Goal: Use online tool/utility: Utilize a website feature to perform a specific function

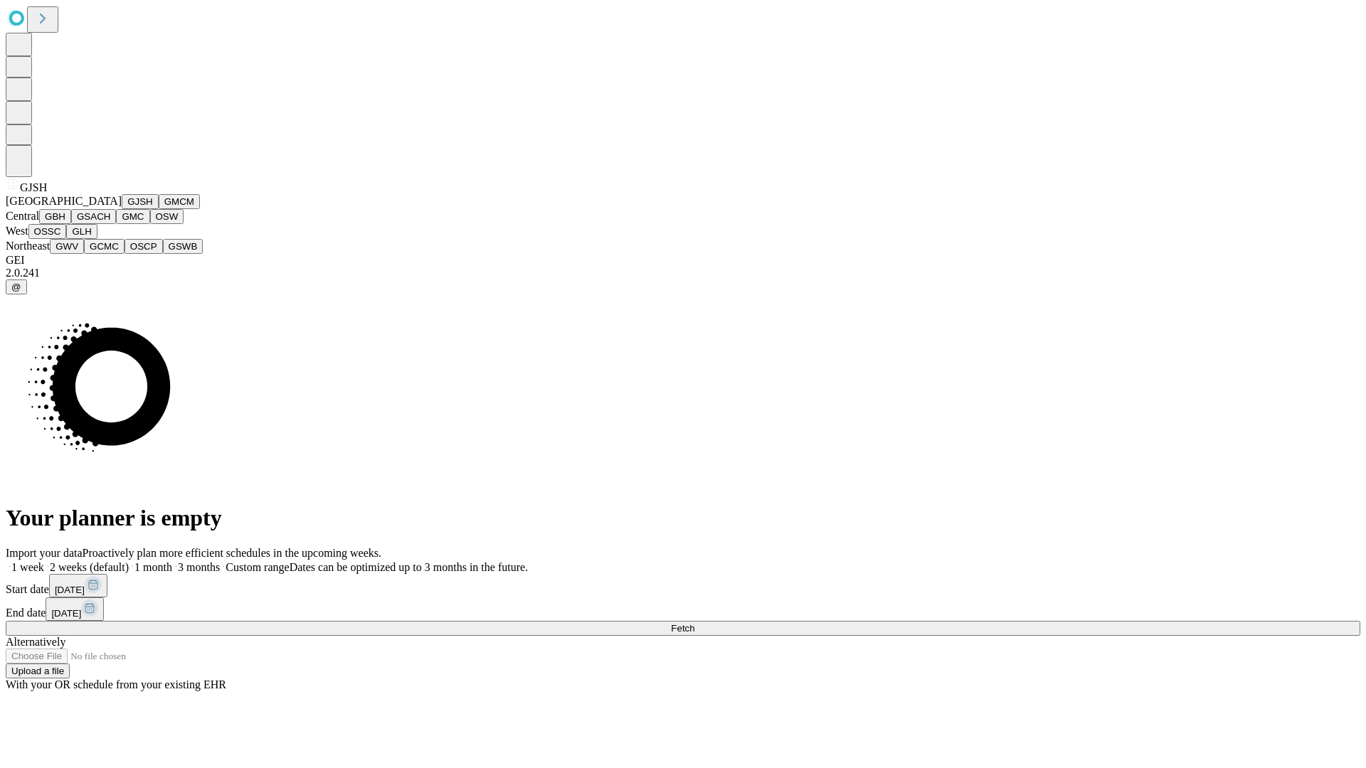
click at [122, 209] on button "GJSH" at bounding box center [140, 201] width 37 height 15
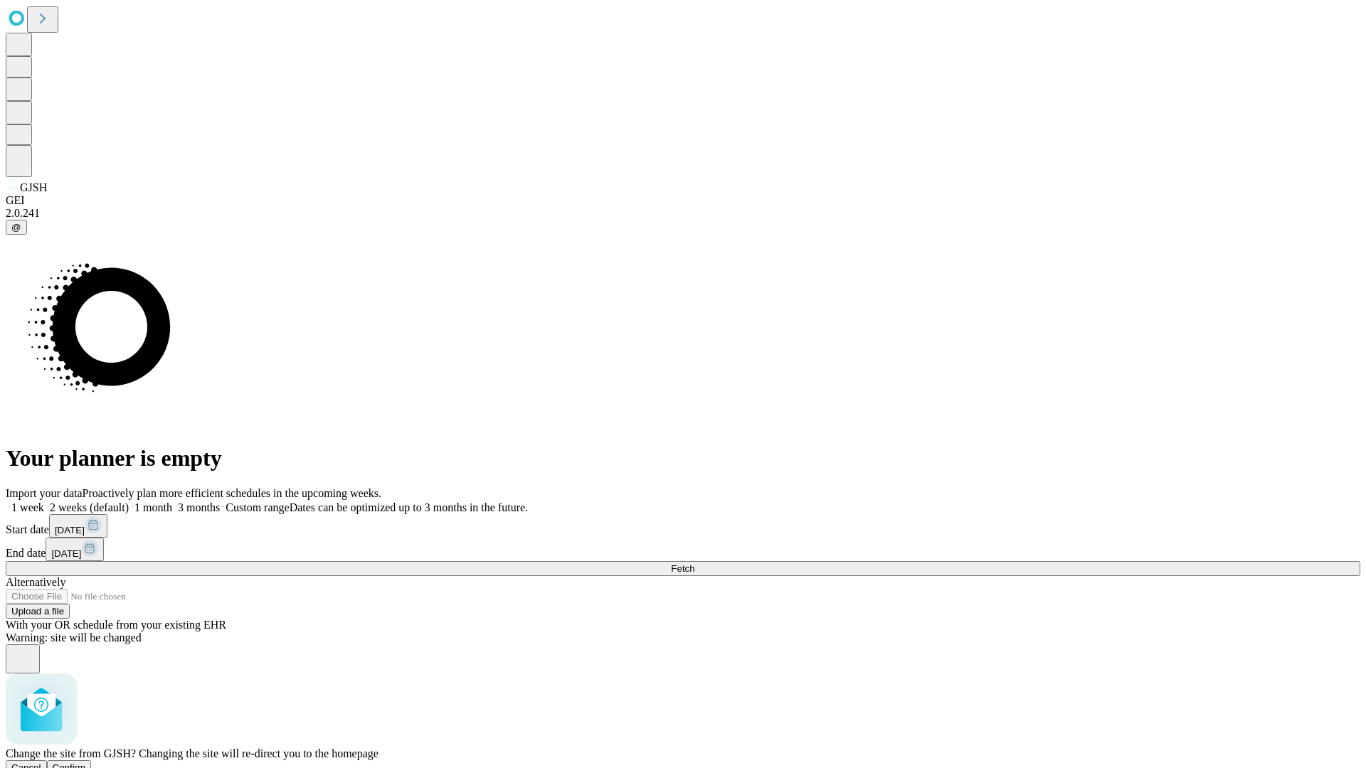
click at [86, 762] on span "Confirm" at bounding box center [69, 767] width 33 height 11
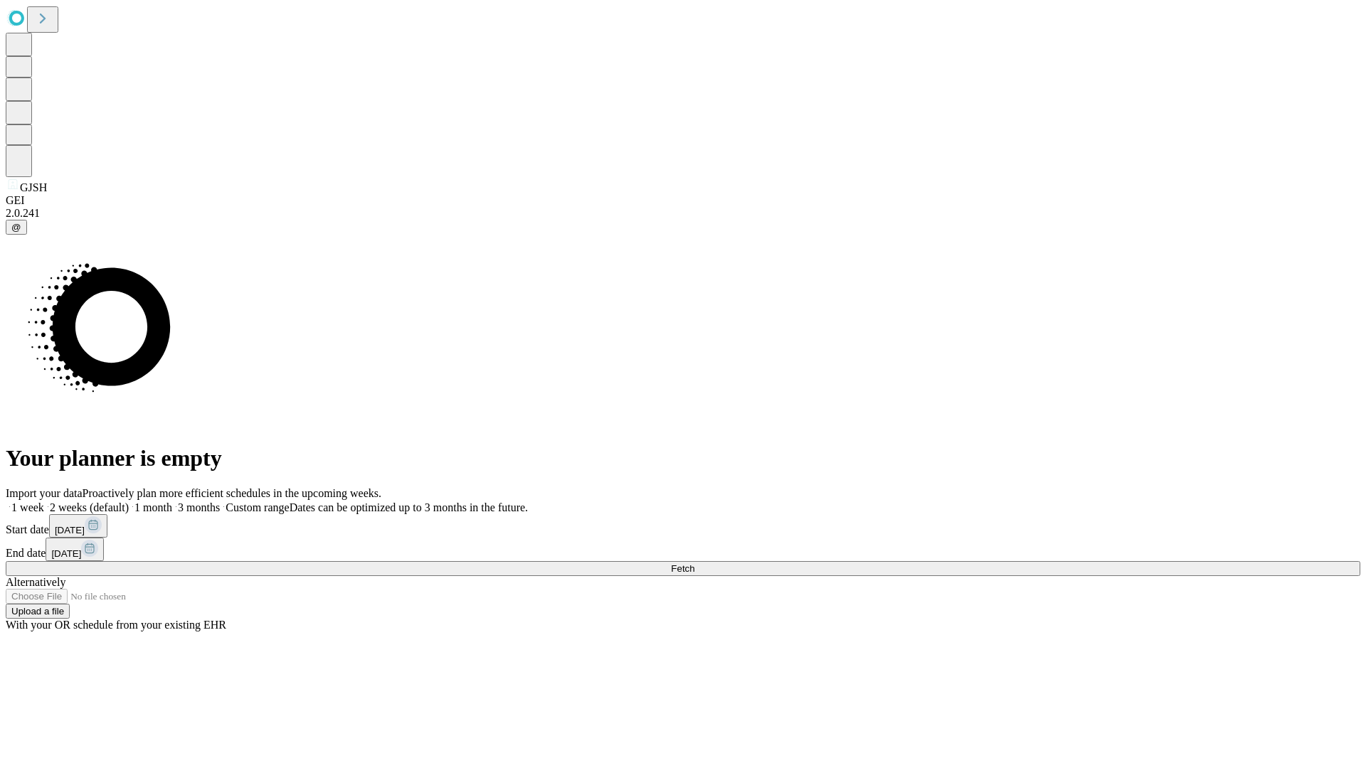
click at [44, 501] on label "1 week" at bounding box center [25, 507] width 38 height 12
click at [694, 563] on span "Fetch" at bounding box center [682, 568] width 23 height 11
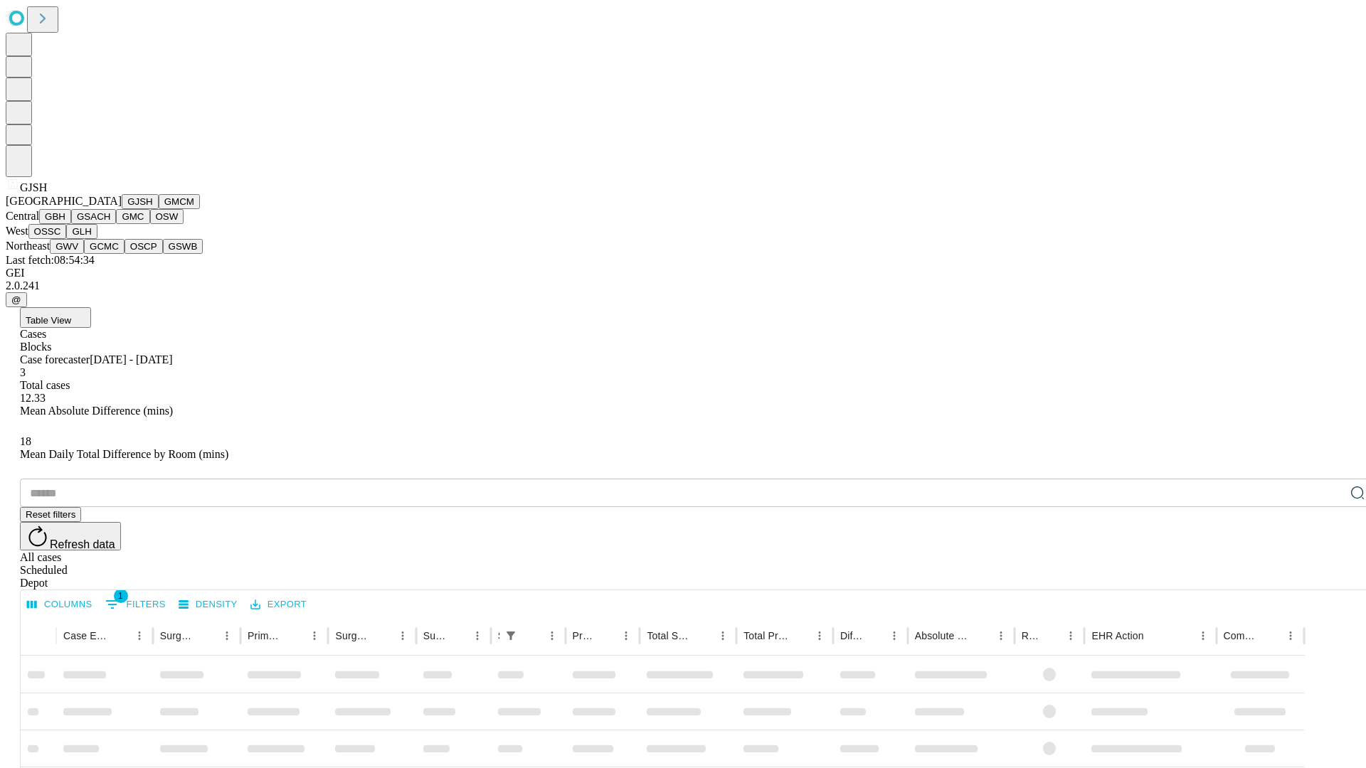
click at [159, 209] on button "GMCM" at bounding box center [179, 201] width 41 height 15
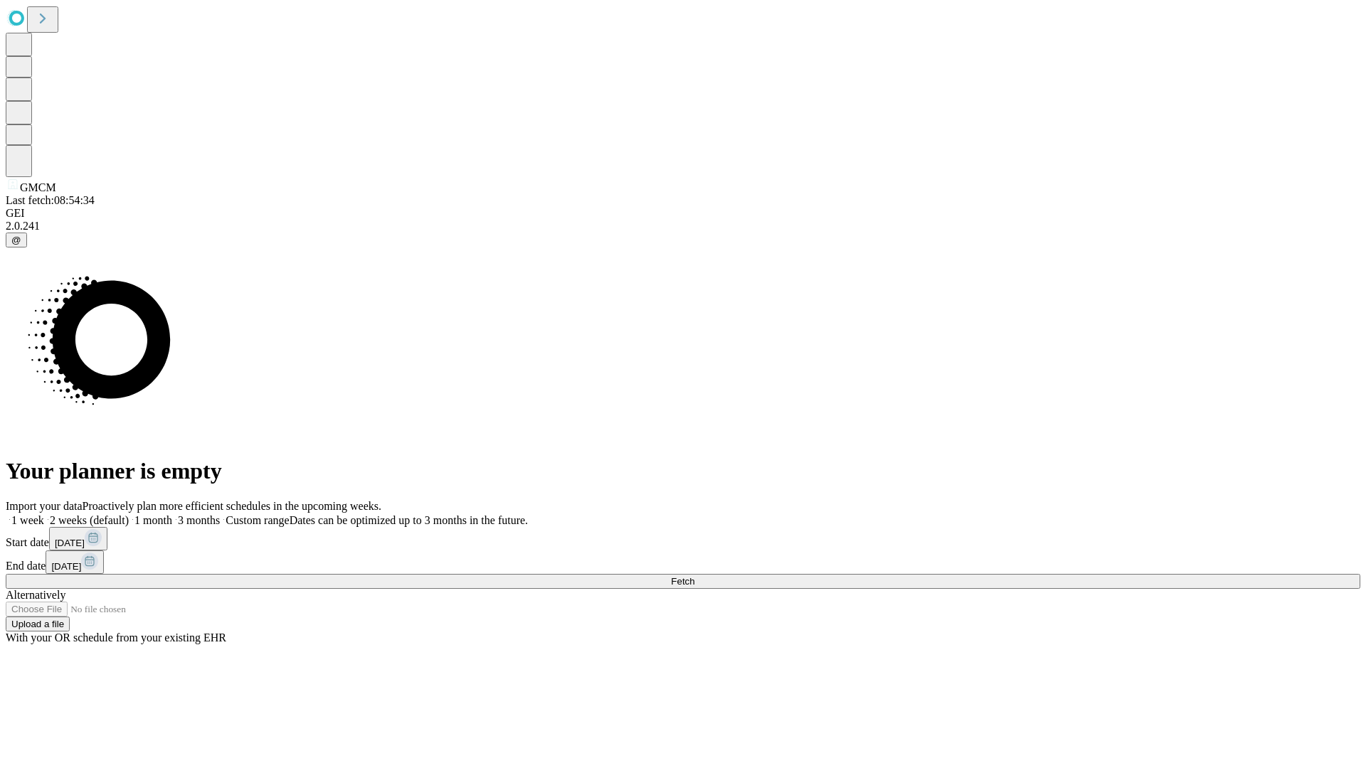
click at [44, 514] on label "1 week" at bounding box center [25, 520] width 38 height 12
click at [694, 576] on span "Fetch" at bounding box center [682, 581] width 23 height 11
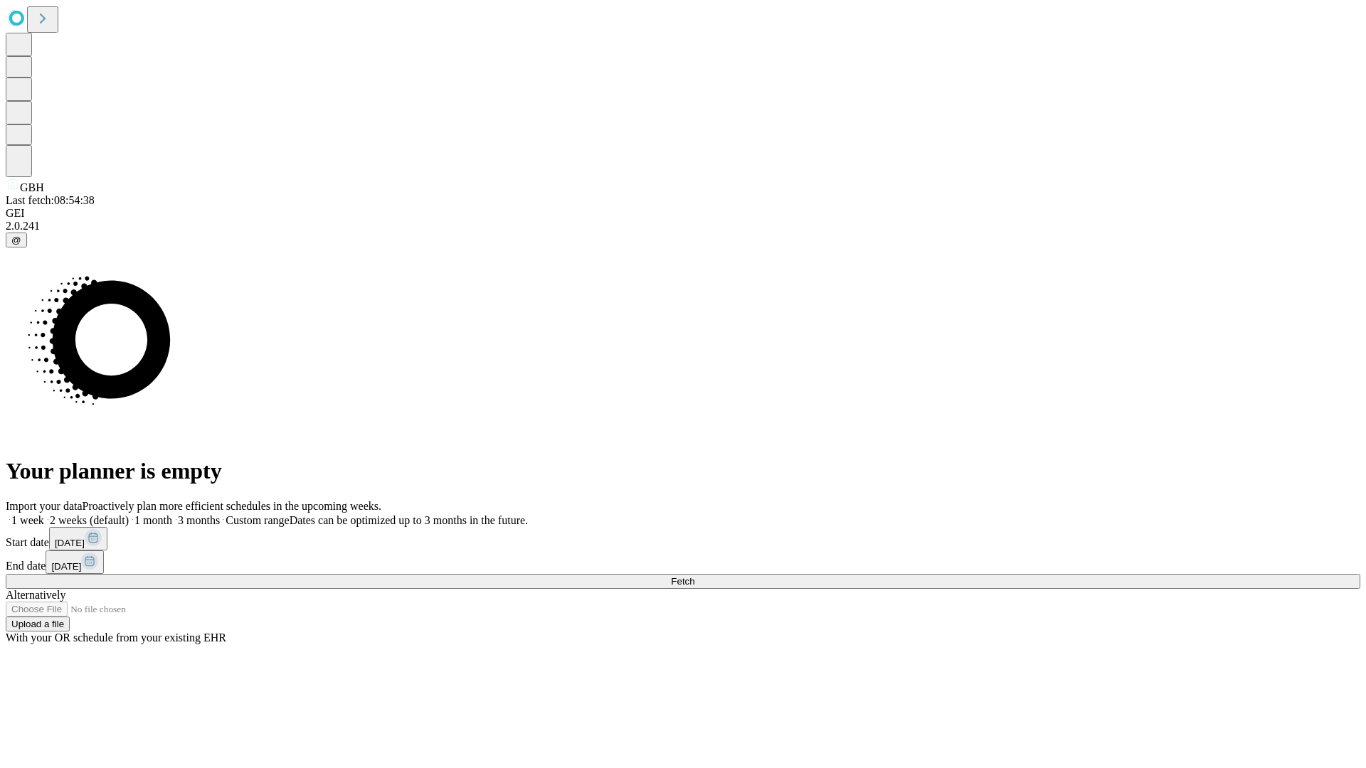
click at [44, 514] on label "1 week" at bounding box center [25, 520] width 38 height 12
click at [694, 576] on span "Fetch" at bounding box center [682, 581] width 23 height 11
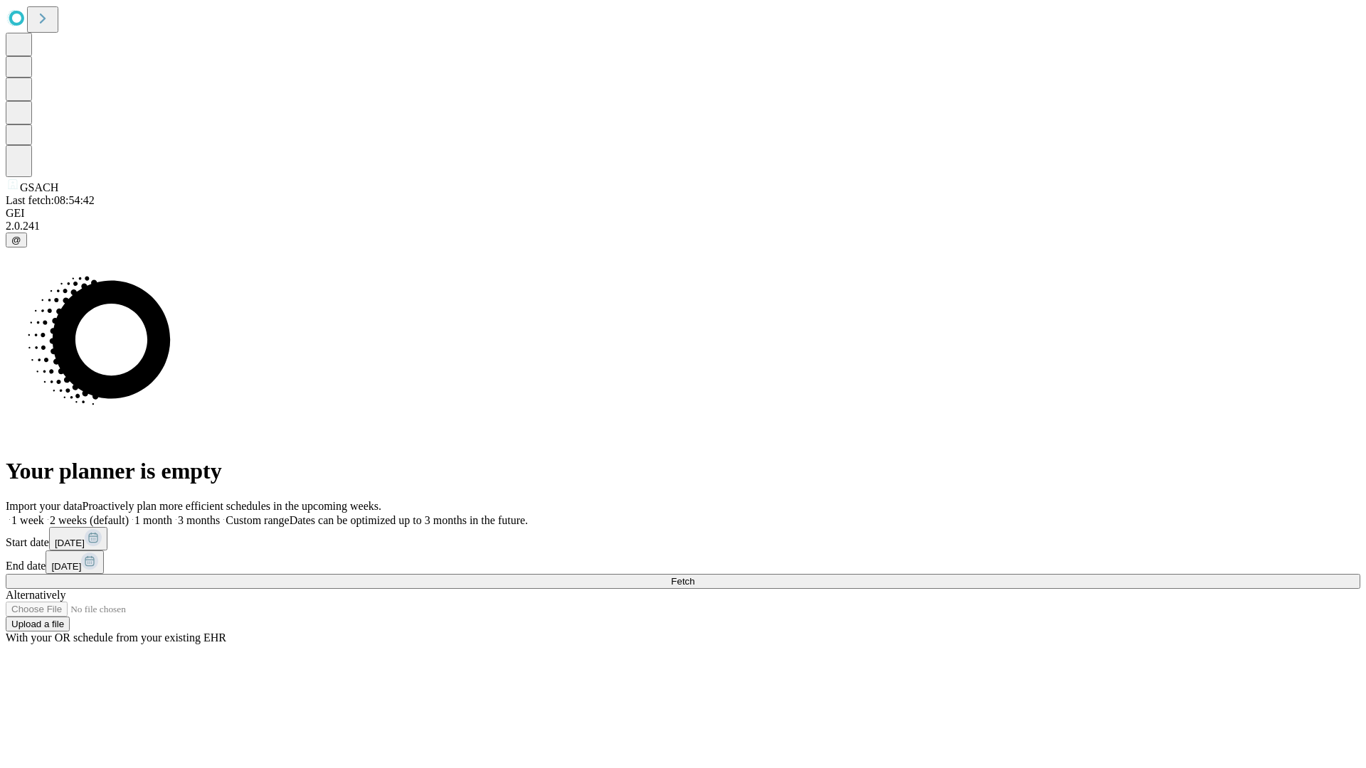
click at [44, 514] on label "1 week" at bounding box center [25, 520] width 38 height 12
click at [694, 576] on span "Fetch" at bounding box center [682, 581] width 23 height 11
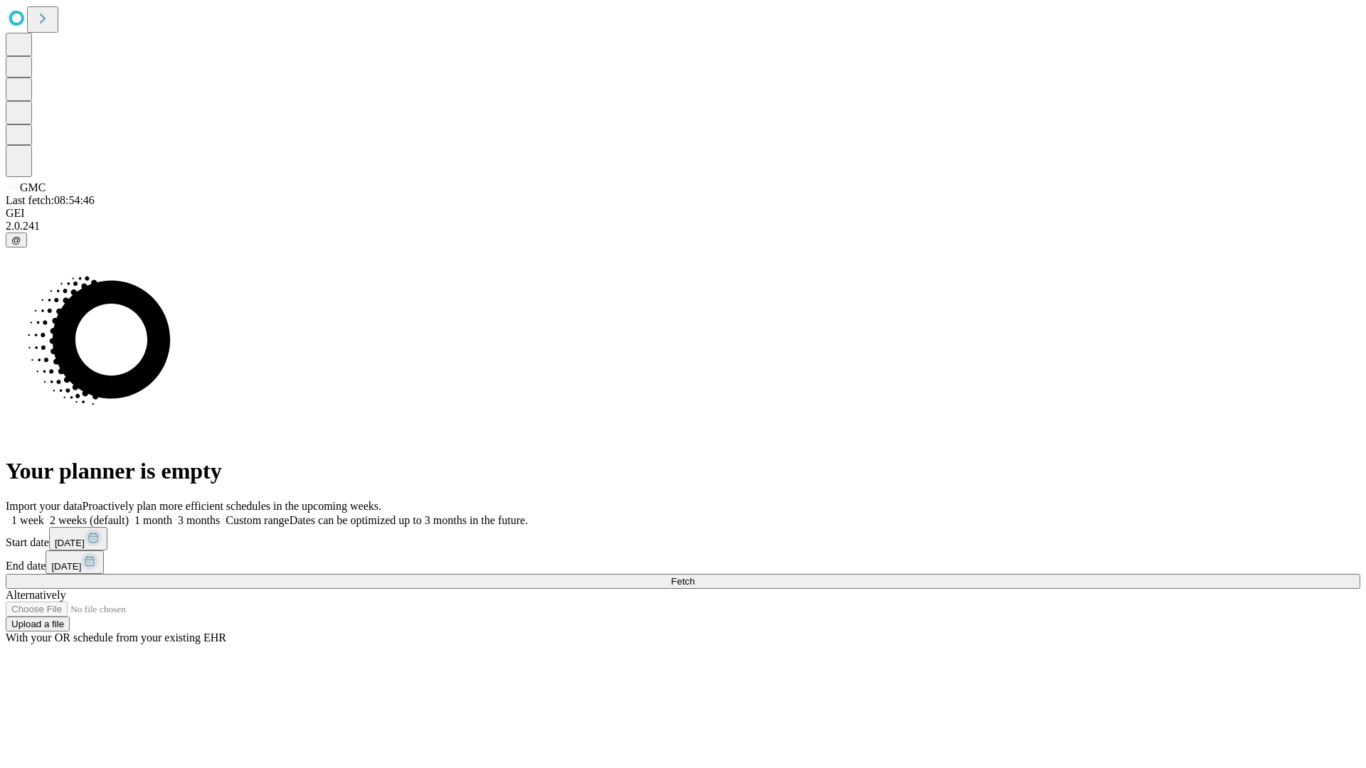
click at [44, 514] on label "1 week" at bounding box center [25, 520] width 38 height 12
click at [694, 576] on span "Fetch" at bounding box center [682, 581] width 23 height 11
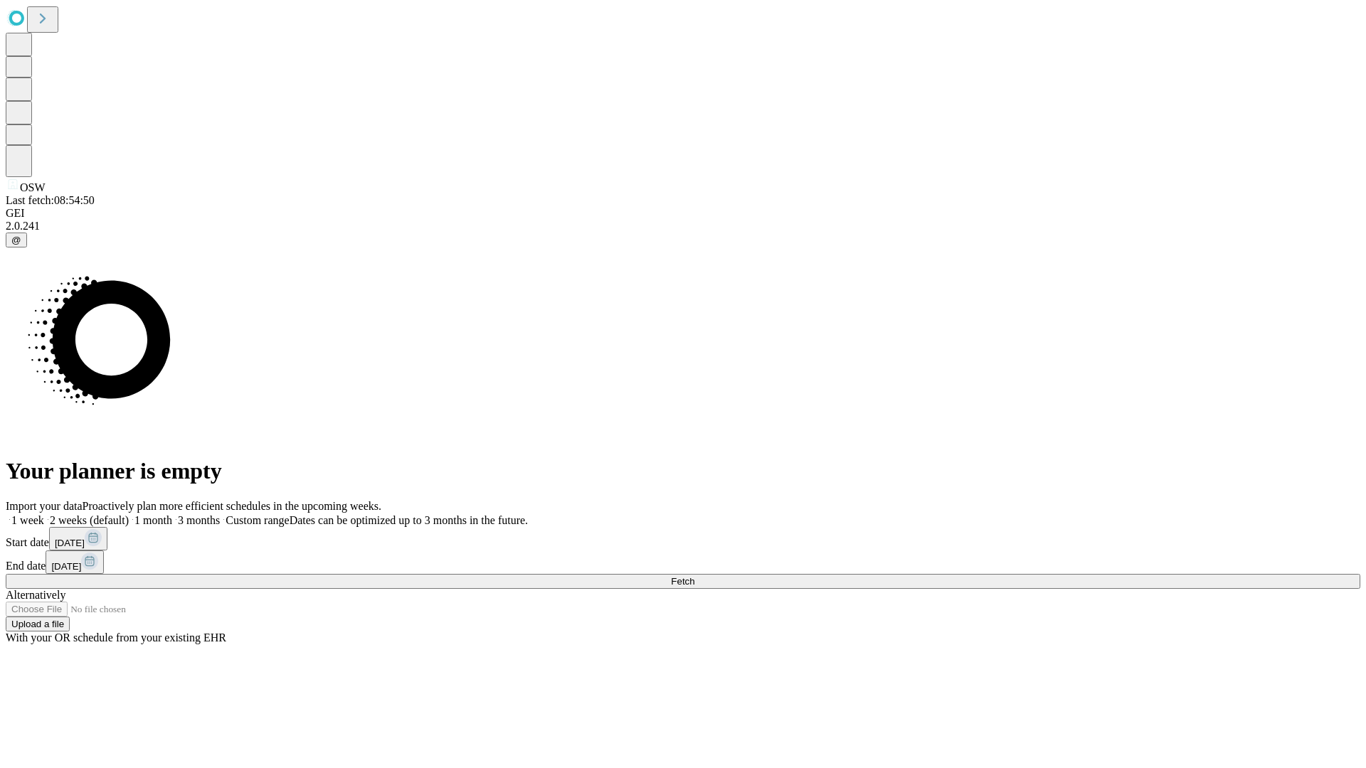
click at [44, 514] on label "1 week" at bounding box center [25, 520] width 38 height 12
click at [694, 576] on span "Fetch" at bounding box center [682, 581] width 23 height 11
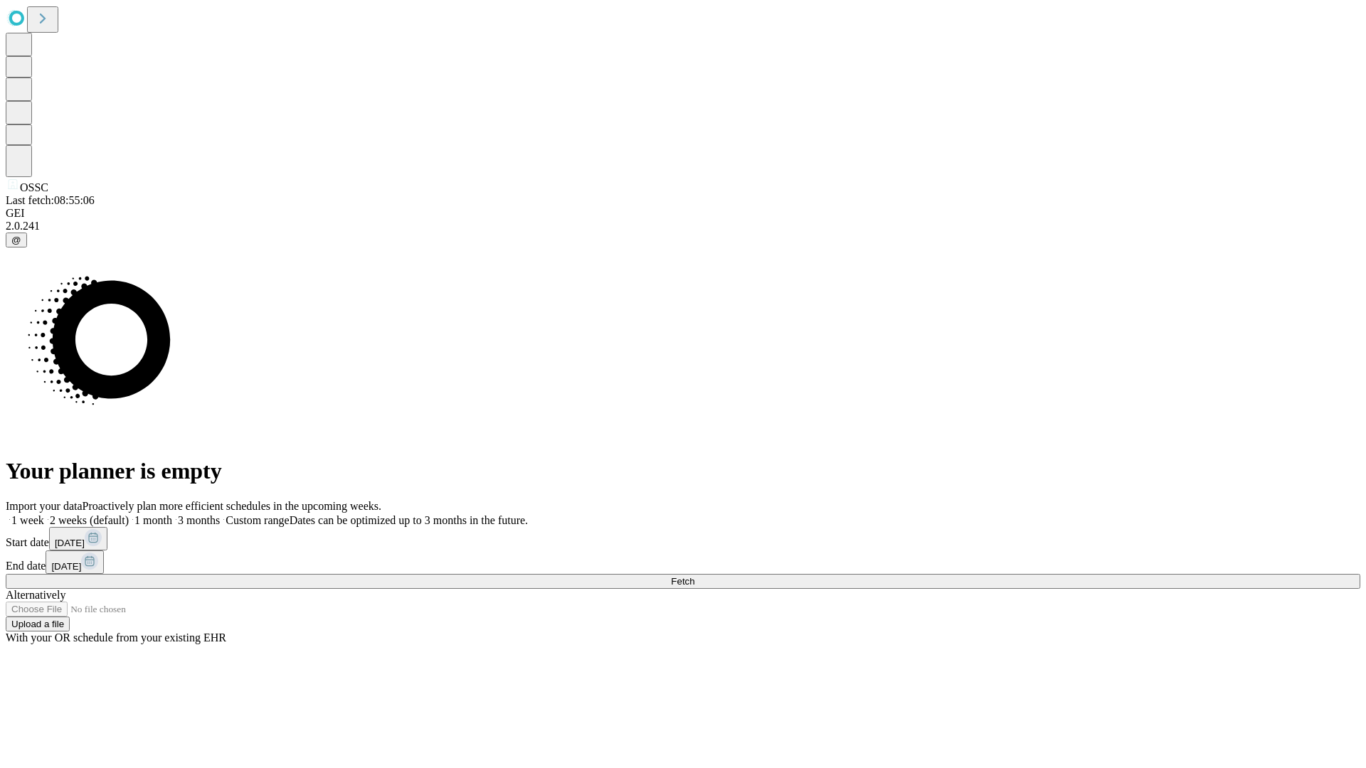
click at [44, 514] on label "1 week" at bounding box center [25, 520] width 38 height 12
click at [694, 576] on span "Fetch" at bounding box center [682, 581] width 23 height 11
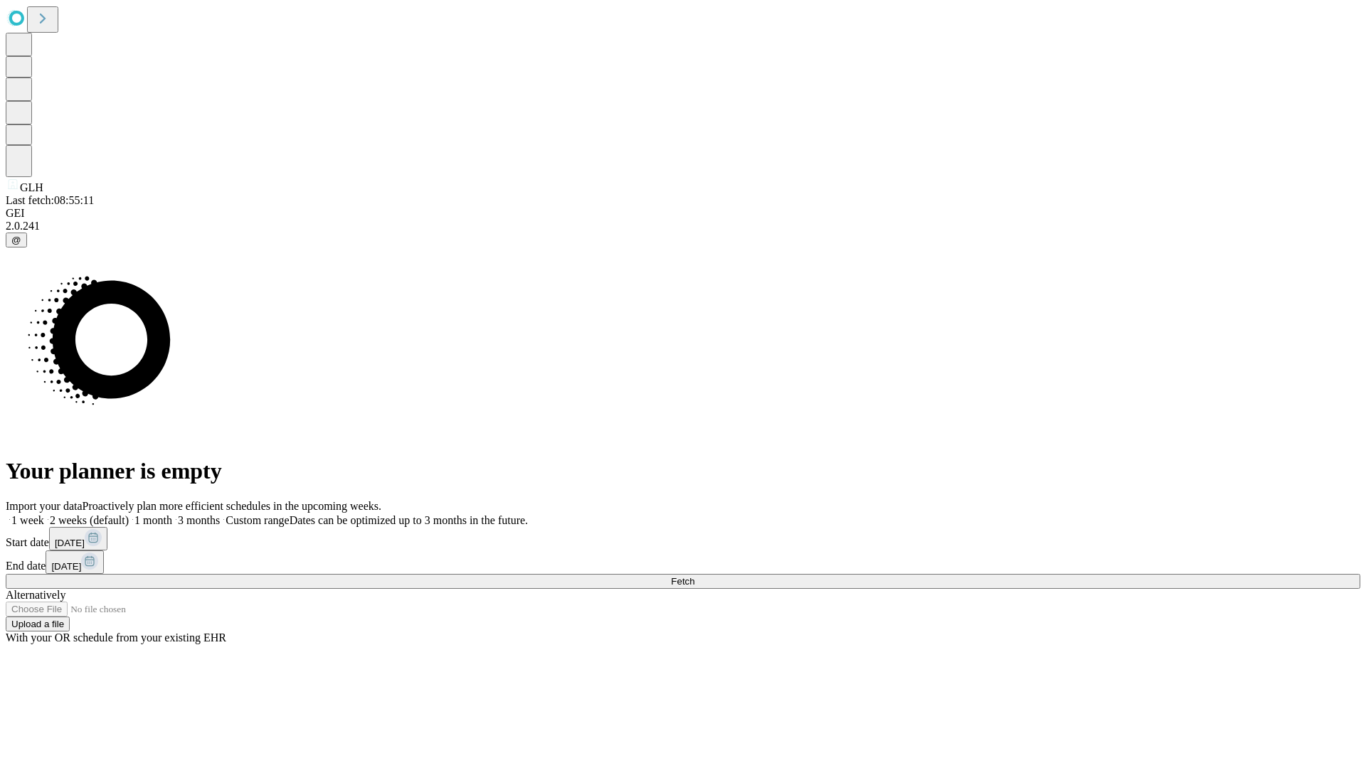
click at [44, 514] on label "1 week" at bounding box center [25, 520] width 38 height 12
click at [694, 576] on span "Fetch" at bounding box center [682, 581] width 23 height 11
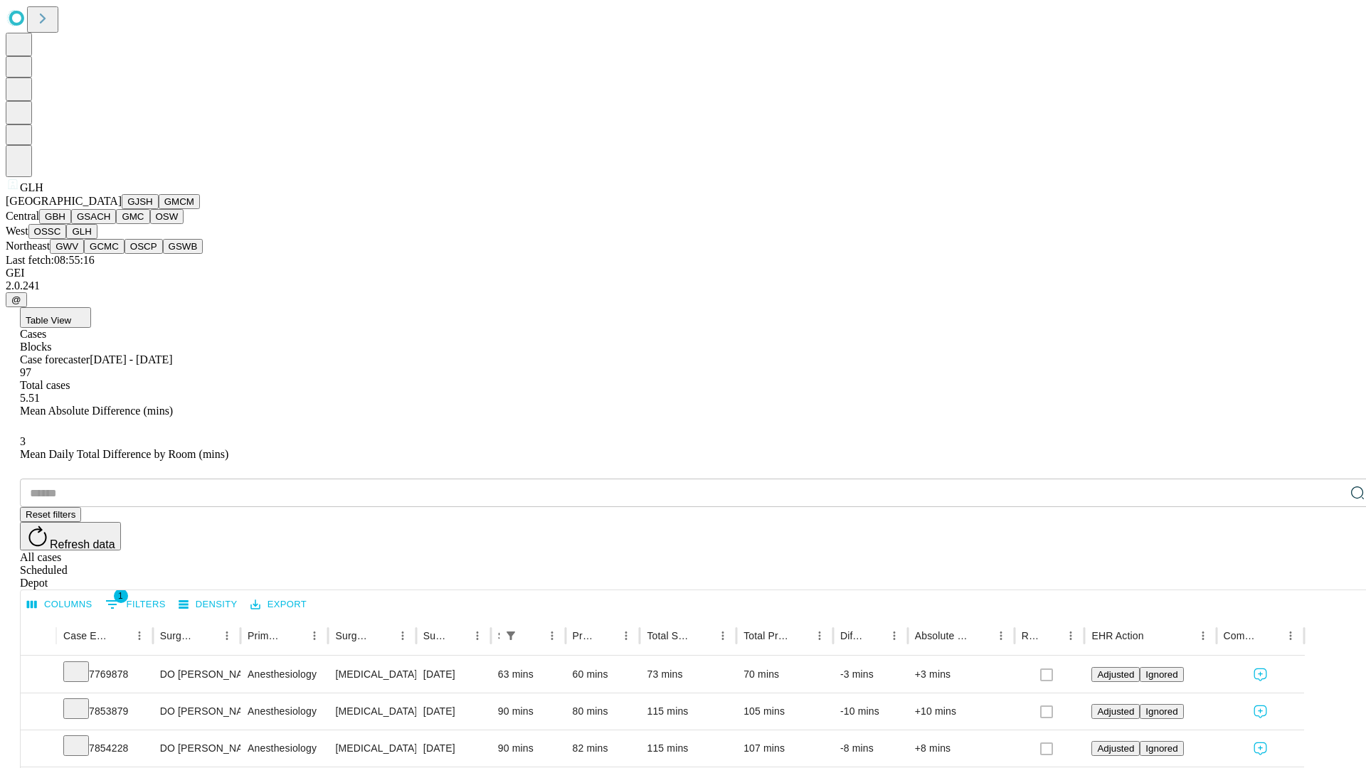
click at [84, 254] on button "GWV" at bounding box center [67, 246] width 34 height 15
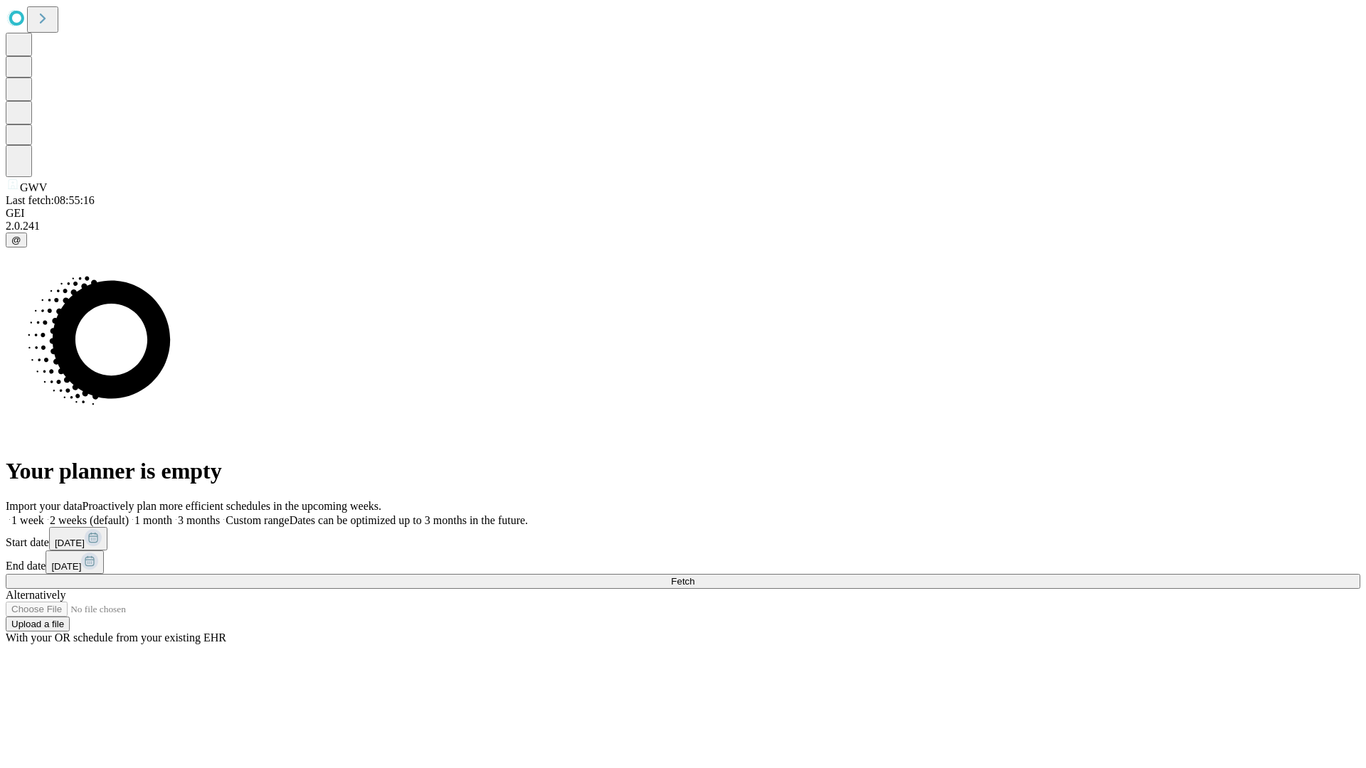
click at [44, 514] on label "1 week" at bounding box center [25, 520] width 38 height 12
click at [694, 576] on span "Fetch" at bounding box center [682, 581] width 23 height 11
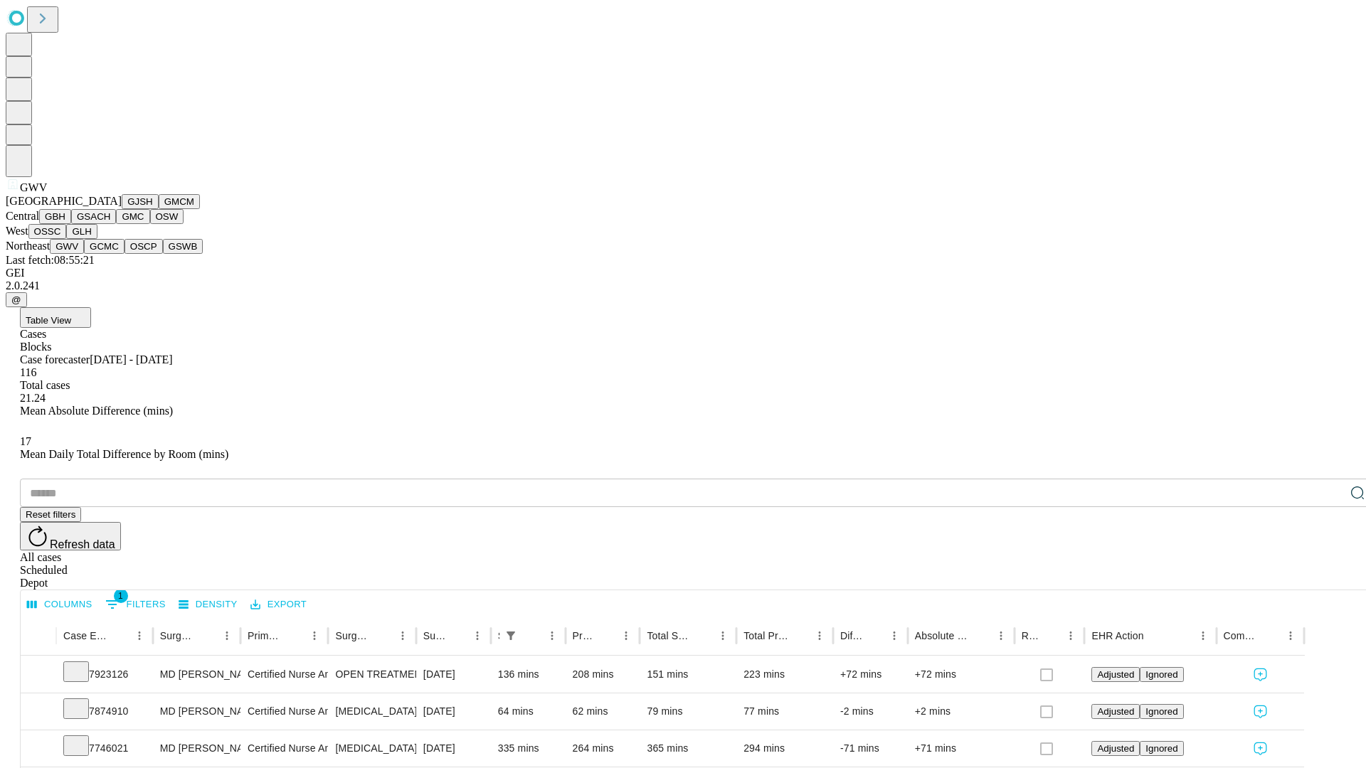
click at [110, 254] on button "GCMC" at bounding box center [104, 246] width 41 height 15
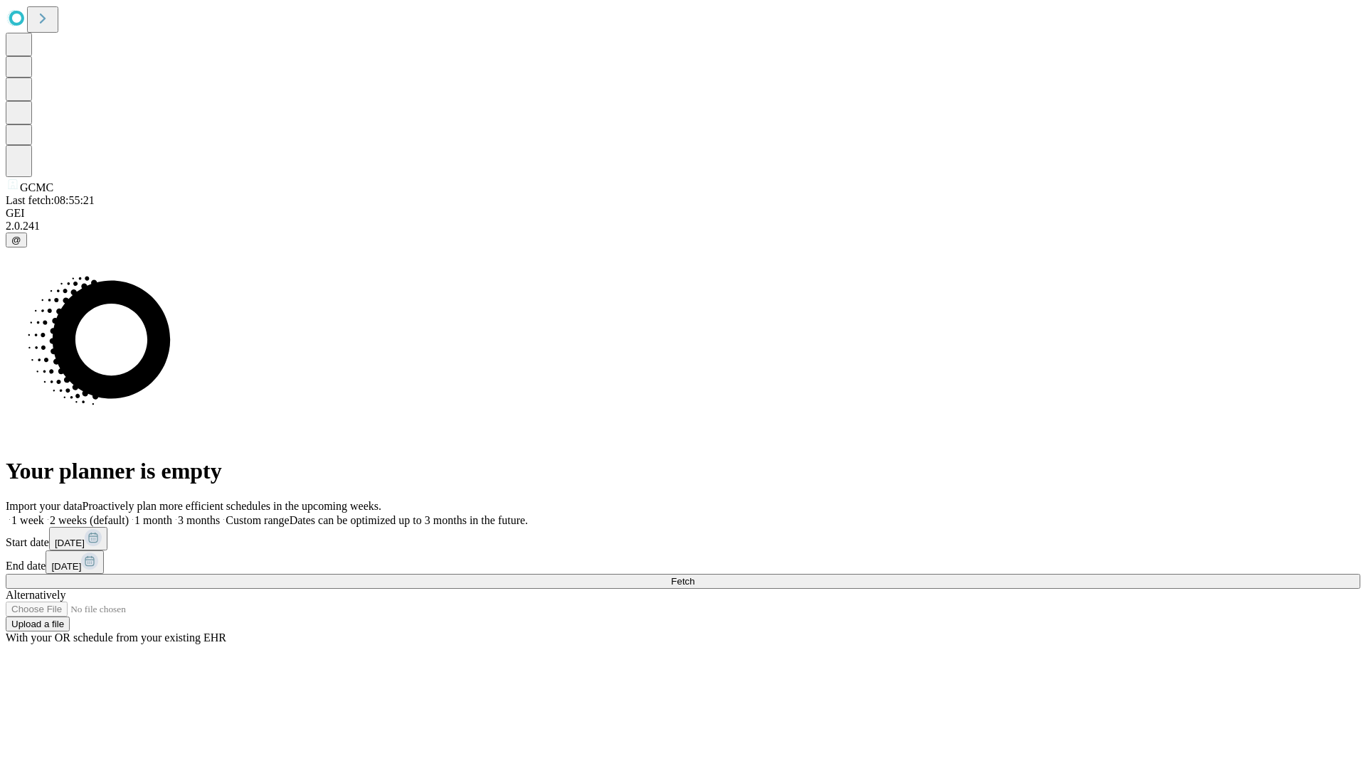
click at [44, 514] on label "1 week" at bounding box center [25, 520] width 38 height 12
click at [694, 576] on span "Fetch" at bounding box center [682, 581] width 23 height 11
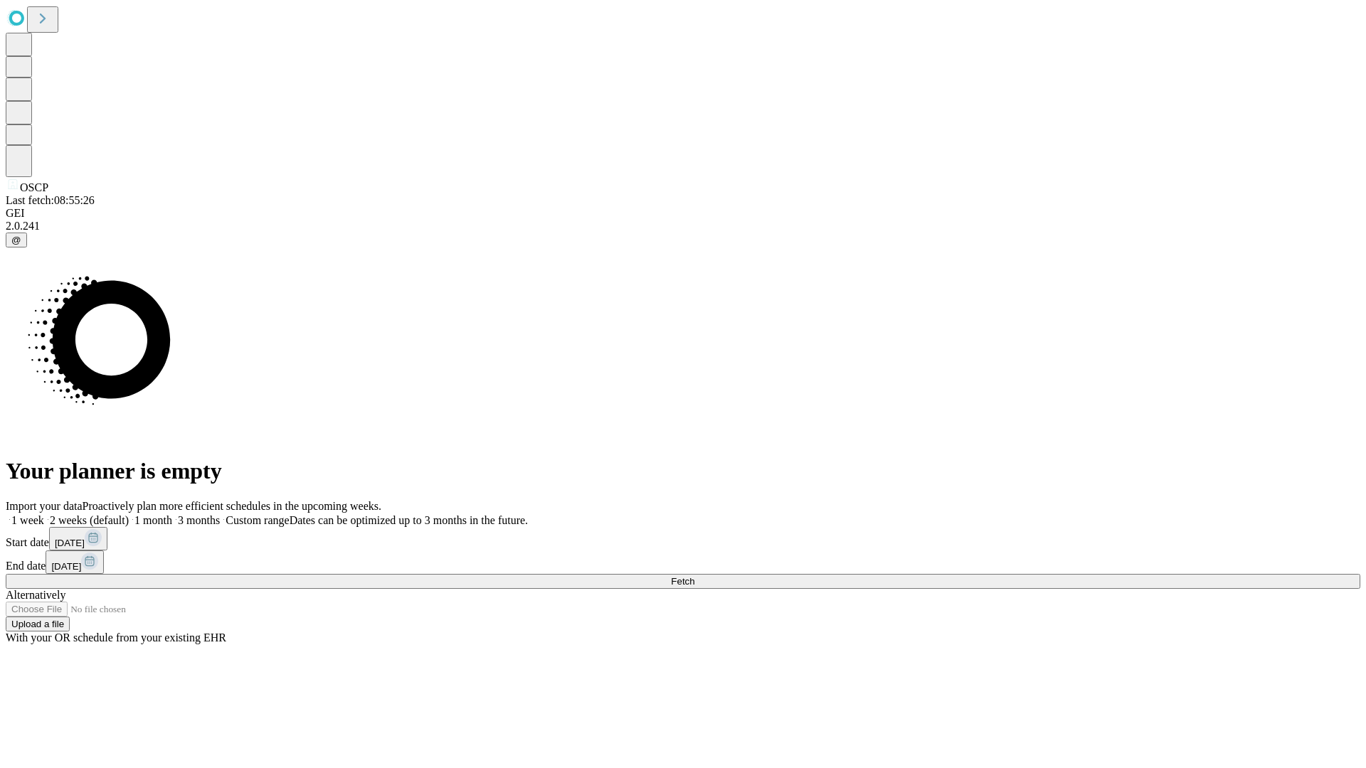
click at [44, 514] on label "1 week" at bounding box center [25, 520] width 38 height 12
click at [694, 576] on span "Fetch" at bounding box center [682, 581] width 23 height 11
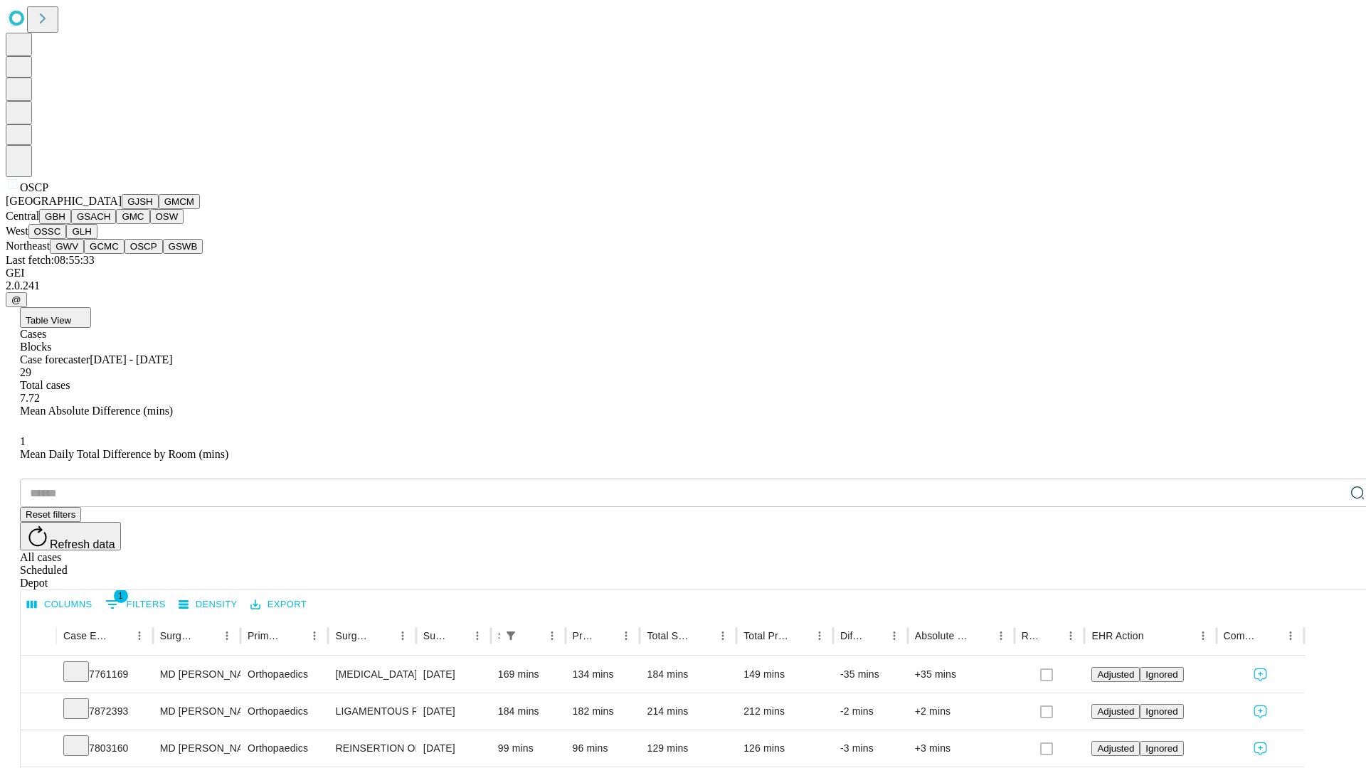
click at [163, 254] on button "GSWB" at bounding box center [183, 246] width 41 height 15
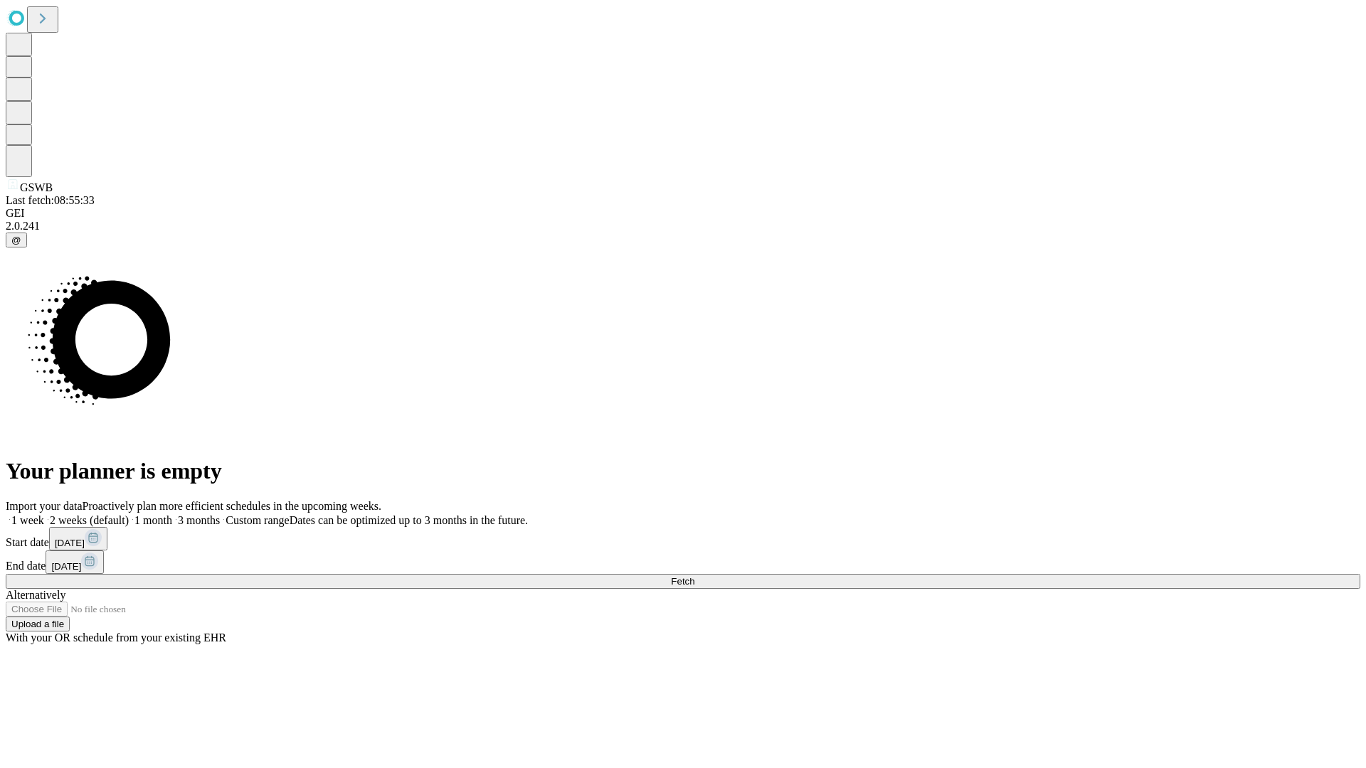
click at [44, 514] on label "1 week" at bounding box center [25, 520] width 38 height 12
click at [694, 576] on span "Fetch" at bounding box center [682, 581] width 23 height 11
